Goal: Obtain resource: Download file/media

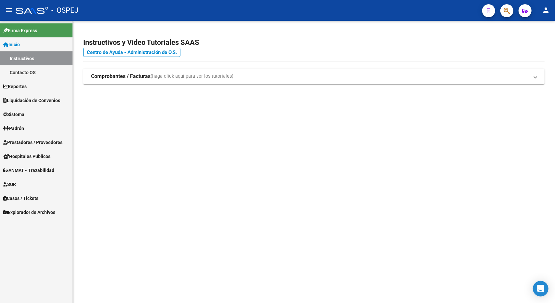
click at [32, 208] on link "Explorador de Archivos" at bounding box center [36, 212] width 72 height 14
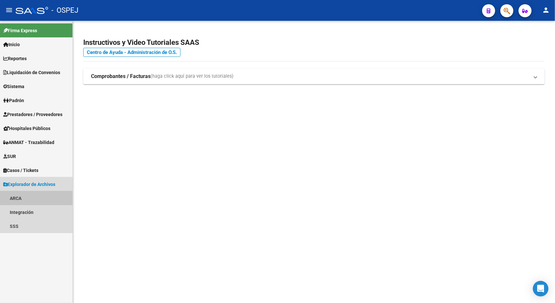
click at [24, 198] on link "ARCA" at bounding box center [36, 198] width 72 height 14
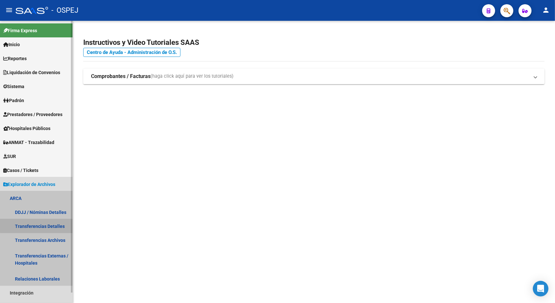
click at [49, 225] on link "Transferencias Detalles" at bounding box center [36, 226] width 72 height 14
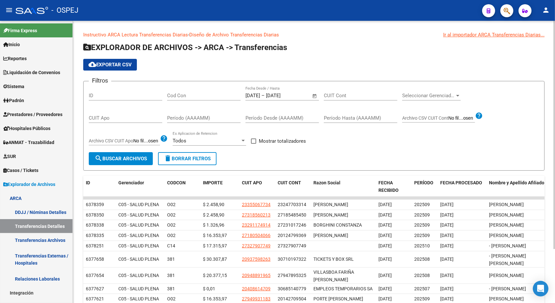
click at [313, 95] on span "Open calendar" at bounding box center [315, 96] width 16 height 16
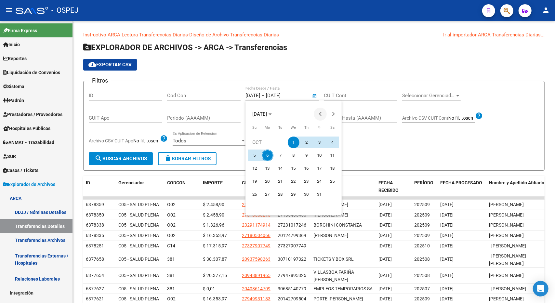
click at [318, 115] on span "Previous month" at bounding box center [320, 114] width 13 height 13
click at [253, 155] on span "1" at bounding box center [255, 155] width 12 height 12
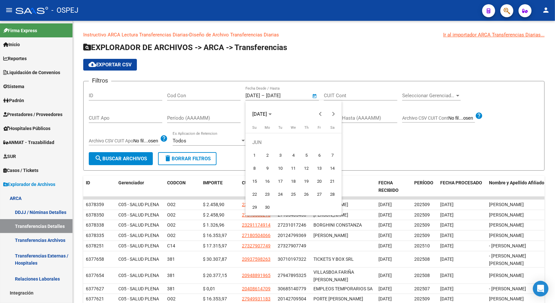
type input "[DATE]"
click at [332, 116] on button "Next month" at bounding box center [333, 114] width 13 height 13
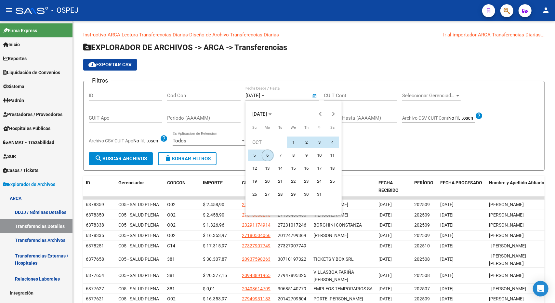
click at [265, 154] on span "6" at bounding box center [268, 155] width 12 height 12
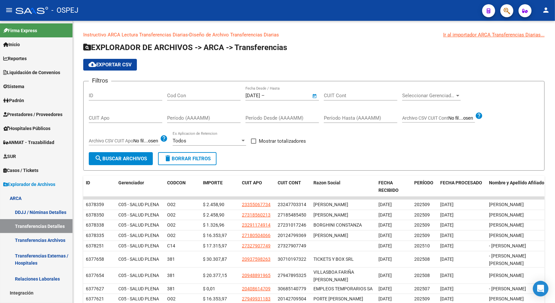
type input "[DATE]"
click at [122, 157] on span "search Buscar Archivos" at bounding box center [121, 159] width 52 height 6
click at [120, 68] on button "cloud_download Exportar CSV" at bounding box center [110, 65] width 54 height 12
click at [41, 214] on link "DDJJ / Nóminas Detalles" at bounding box center [36, 212] width 72 height 14
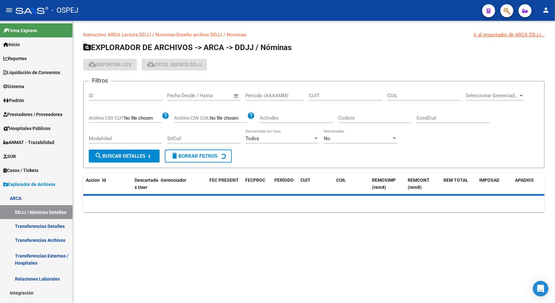
click at [239, 96] on span "Open calendar" at bounding box center [236, 96] width 16 height 16
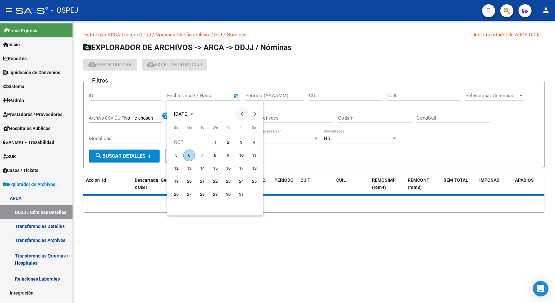
click at [241, 117] on span "Previous month" at bounding box center [241, 114] width 13 height 13
click at [244, 143] on span "1" at bounding box center [241, 142] width 12 height 12
type input "[DATE]"
click at [255, 116] on span "Next month" at bounding box center [254, 114] width 13 height 13
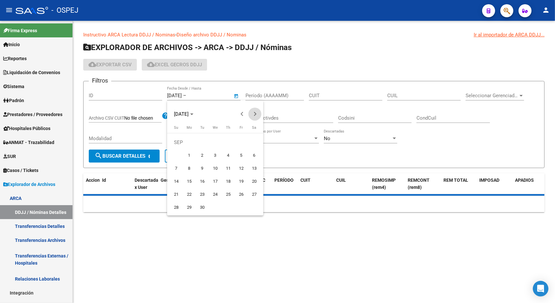
click at [255, 116] on span "Next month" at bounding box center [254, 114] width 13 height 13
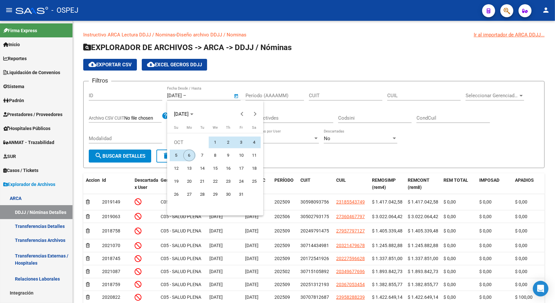
click at [191, 155] on span "6" at bounding box center [189, 155] width 12 height 12
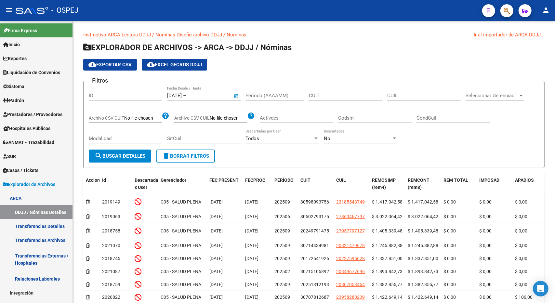
type input "[DATE]"
click at [132, 154] on span "search Buscar Detalles" at bounding box center [120, 156] width 51 height 6
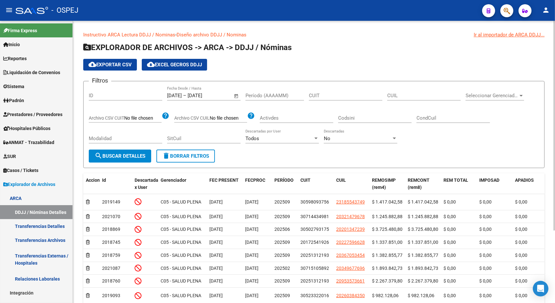
click at [109, 65] on span "cloud_download Exportar CSV" at bounding box center [109, 65] width 43 height 6
click at [121, 64] on span "cloud_download Exportar CSV" at bounding box center [109, 65] width 43 height 6
